Goal: Transaction & Acquisition: Obtain resource

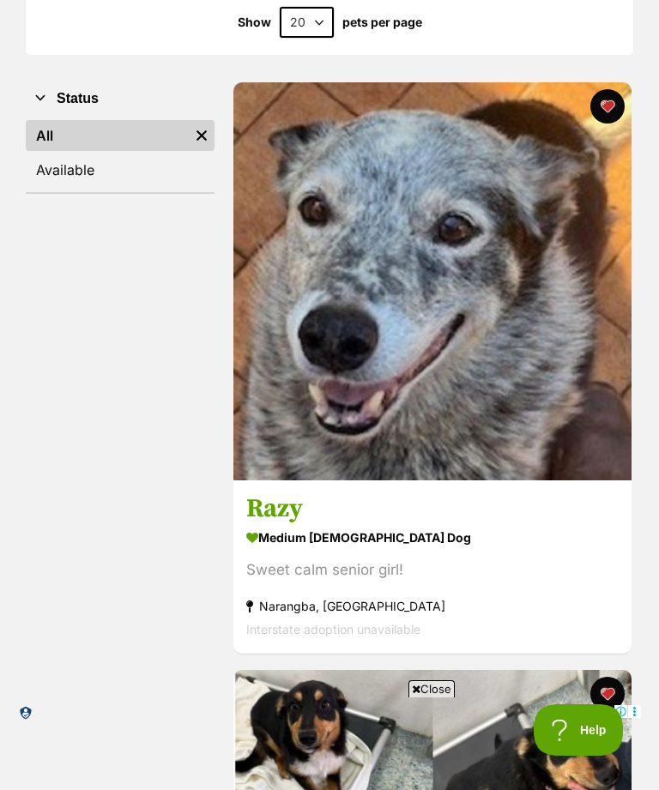
scroll to position [210, 0]
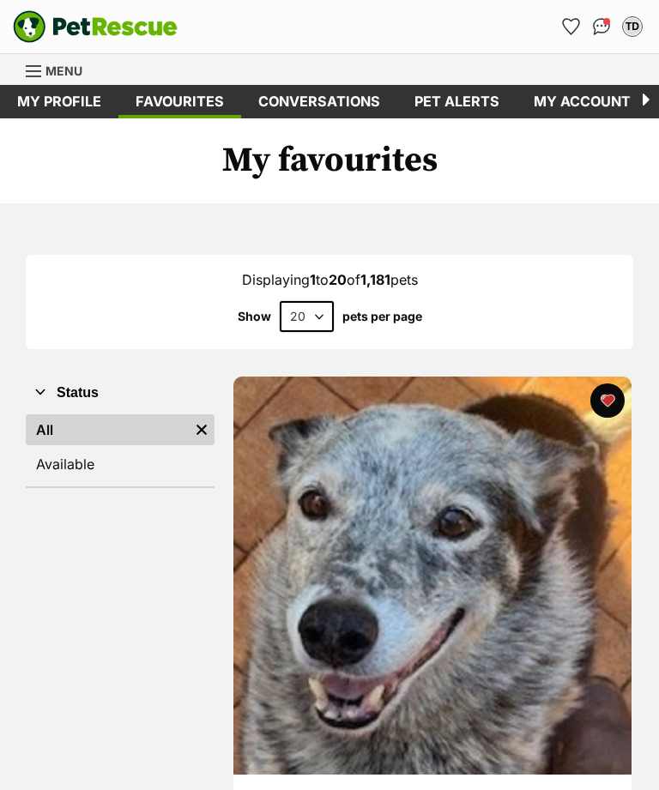
click at [76, 73] on span "Menu" at bounding box center [63, 70] width 37 height 15
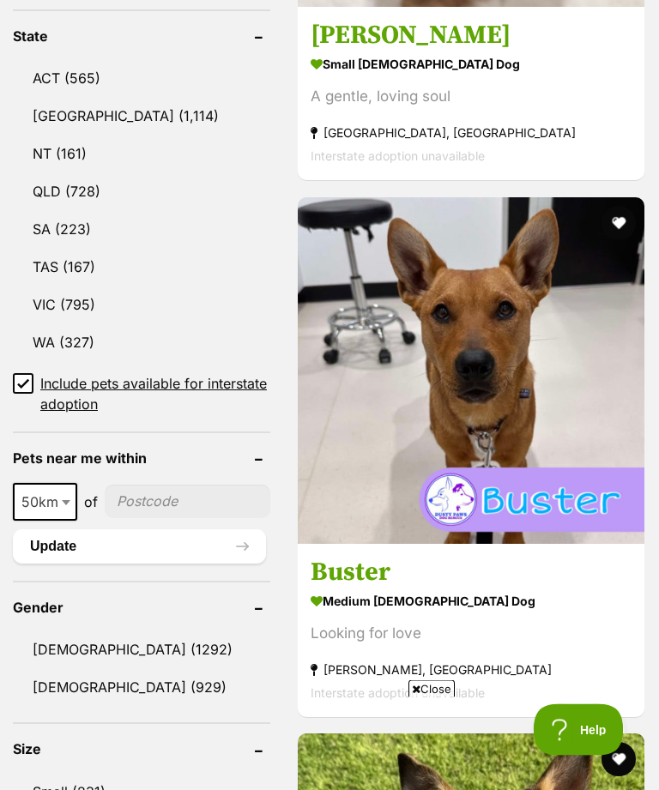
scroll to position [1064, 0]
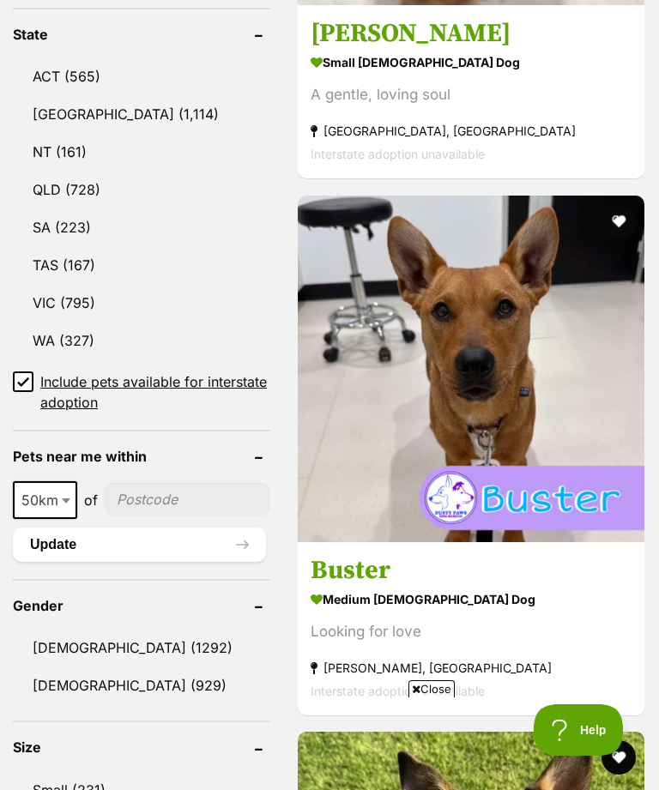
click at [59, 690] on link "Female (929)" at bounding box center [141, 685] width 257 height 36
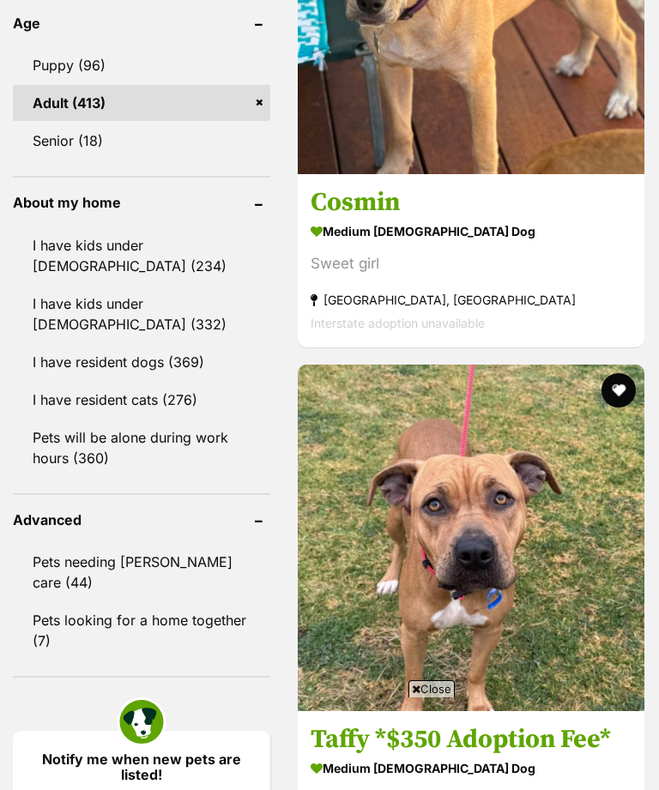
scroll to position [2011, 0]
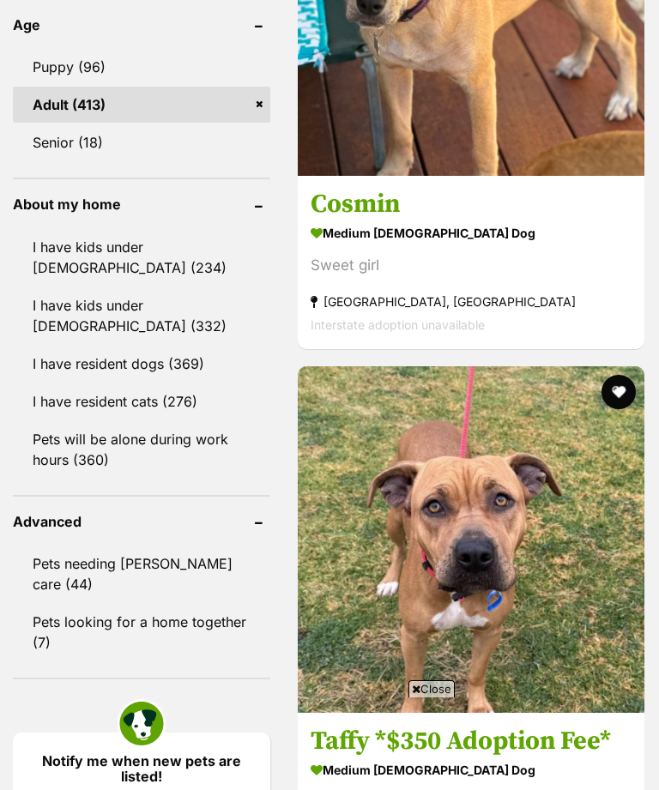
click at [63, 406] on link "I have resident cats (276)" at bounding box center [141, 401] width 257 height 36
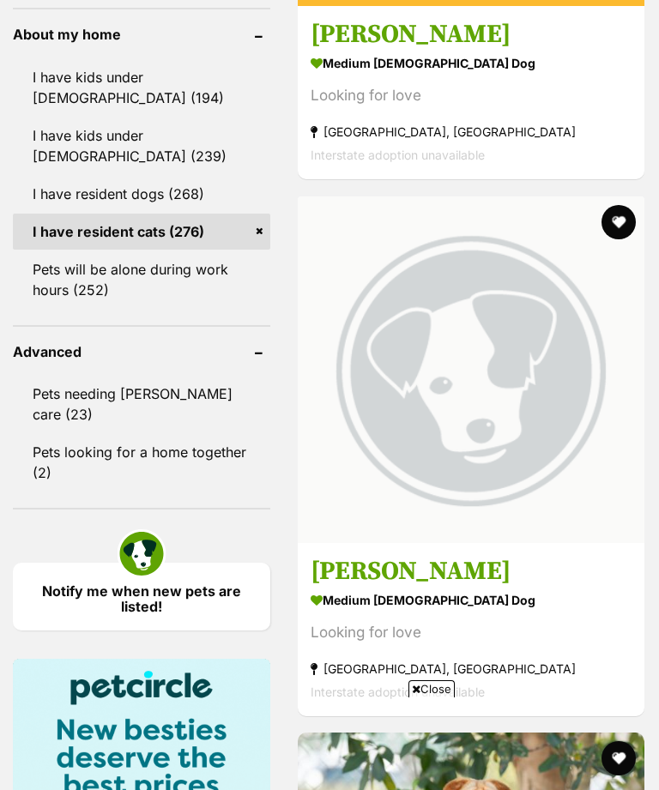
scroll to position [3025, 0]
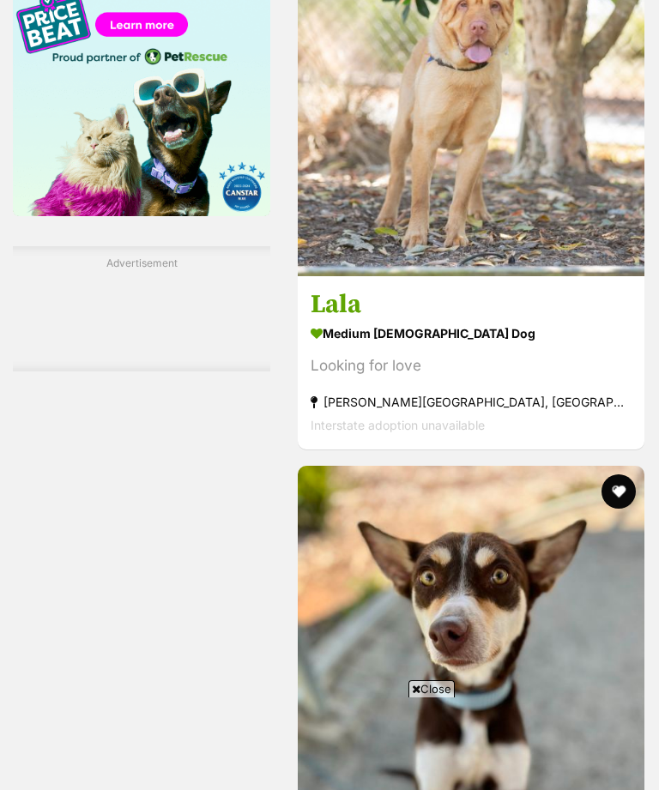
click at [557, 466] on img at bounding box center [471, 639] width 347 height 347
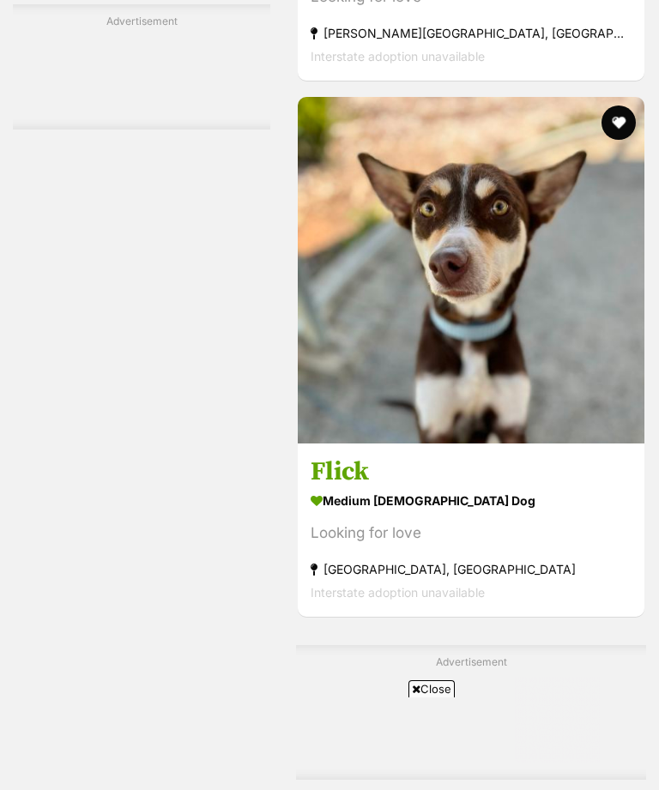
scroll to position [3409, 0]
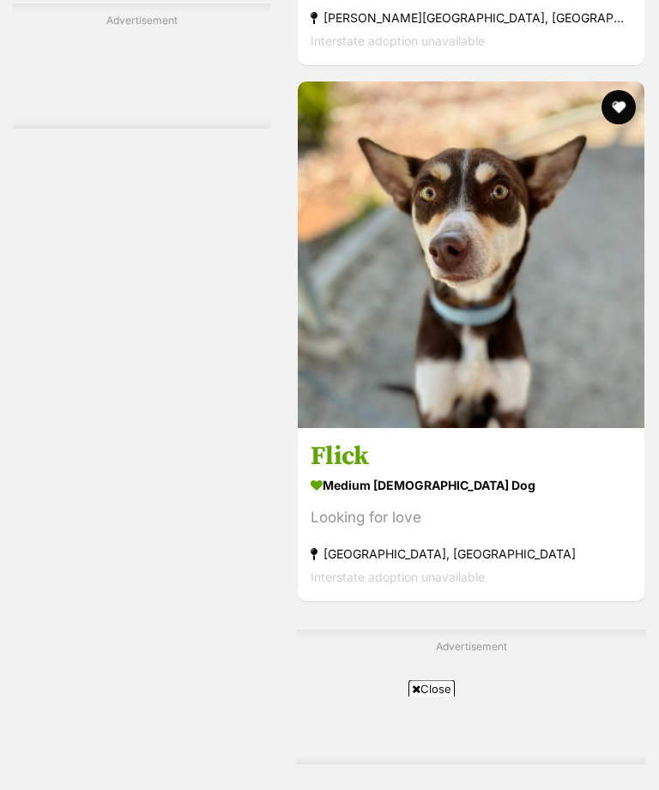
click at [630, 125] on button "favourite" at bounding box center [618, 108] width 34 height 34
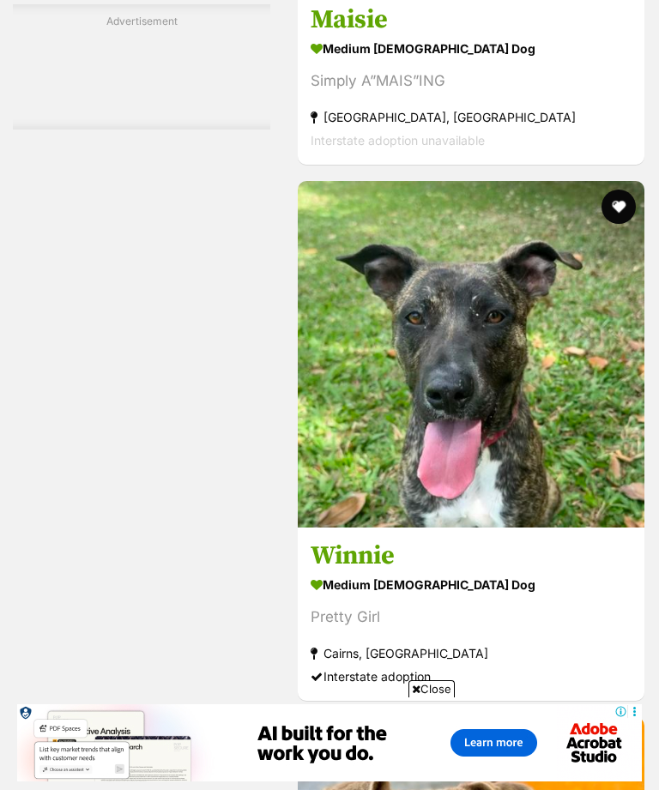
scroll to position [8981, 0]
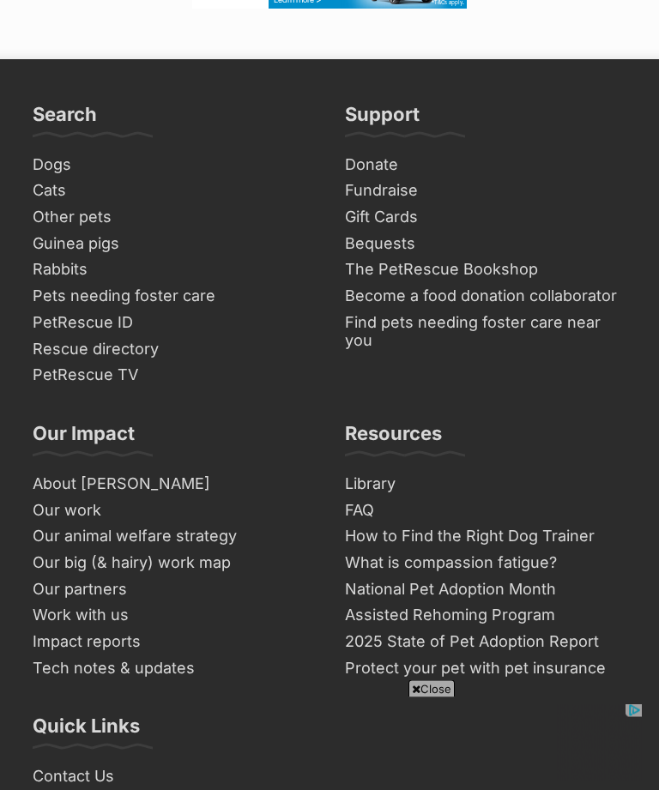
scroll to position [12612, 0]
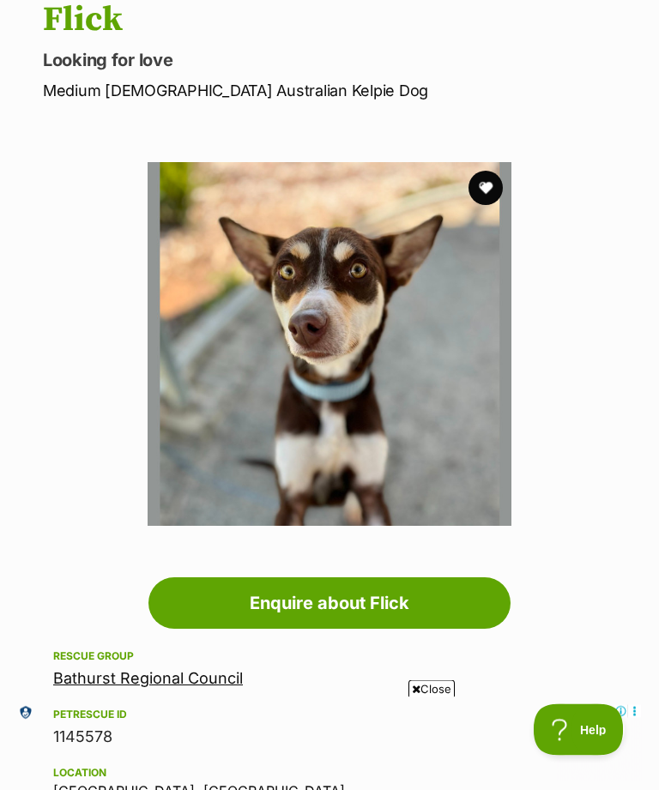
scroll to position [196, 0]
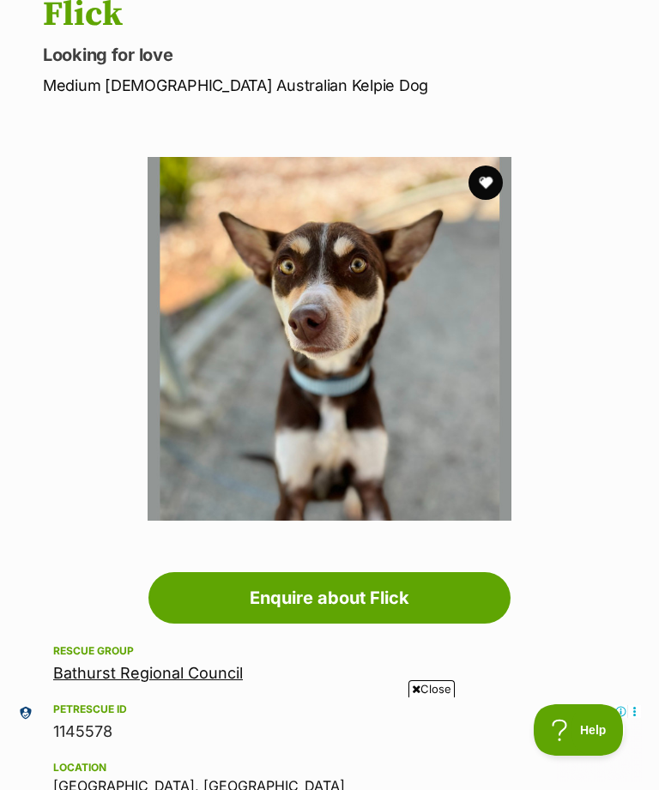
click at [500, 181] on button "favourite" at bounding box center [485, 183] width 34 height 34
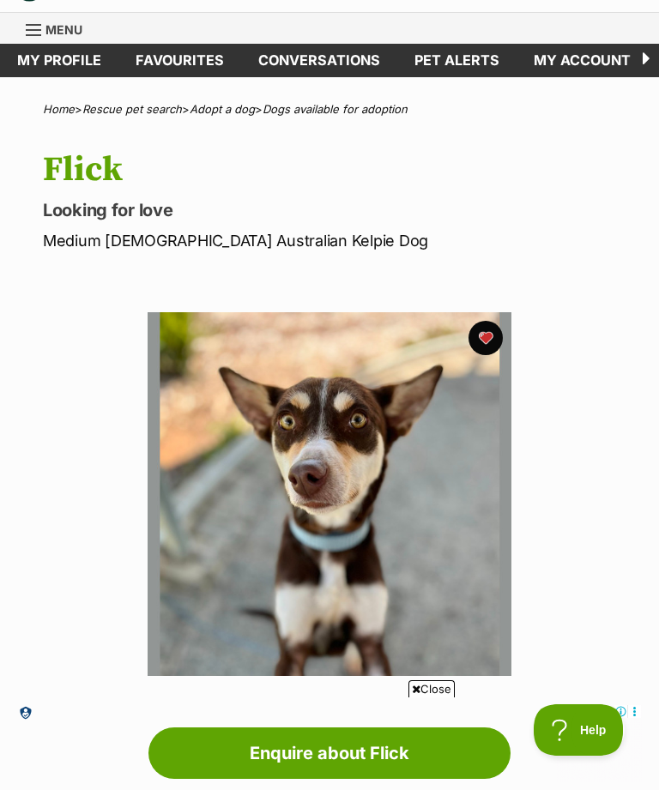
scroll to position [0, 0]
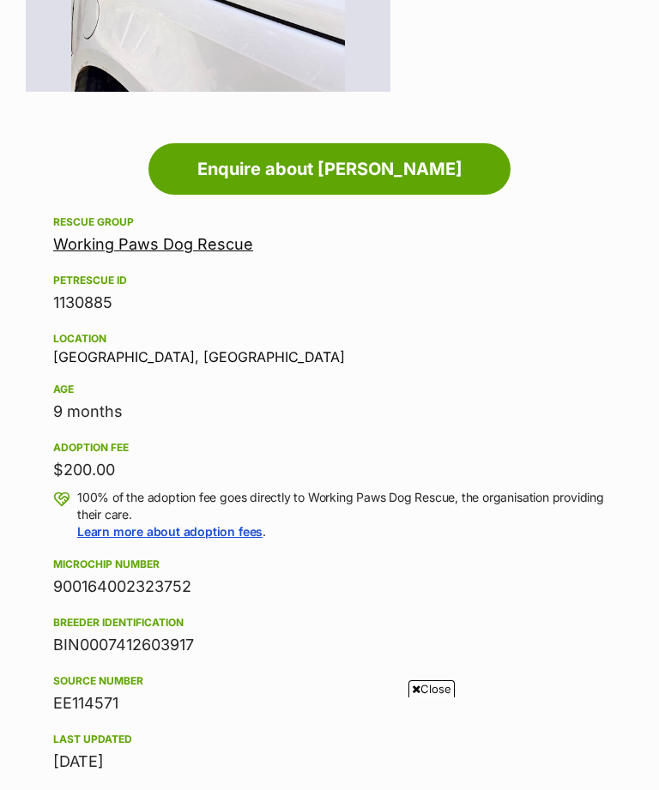
scroll to position [1223, 0]
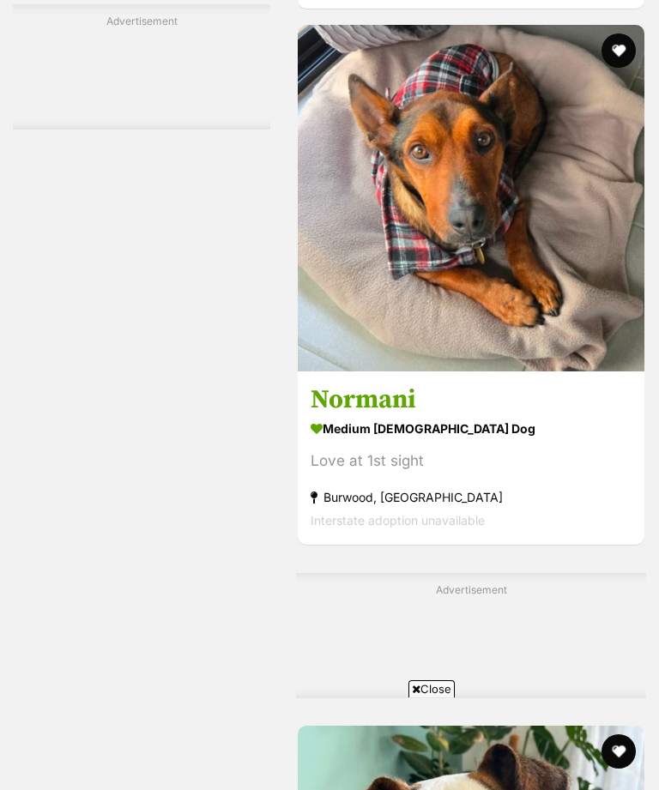
scroll to position [4177, 0]
